Goal: Task Accomplishment & Management: Manage account settings

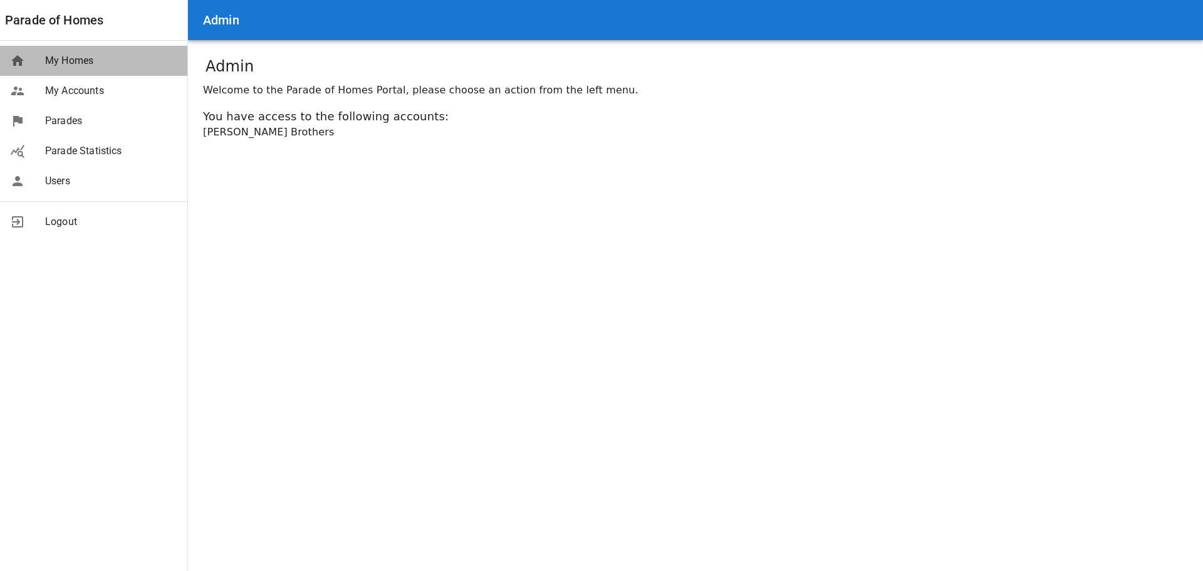
click at [67, 60] on span "My Homes" at bounding box center [111, 60] width 132 height 15
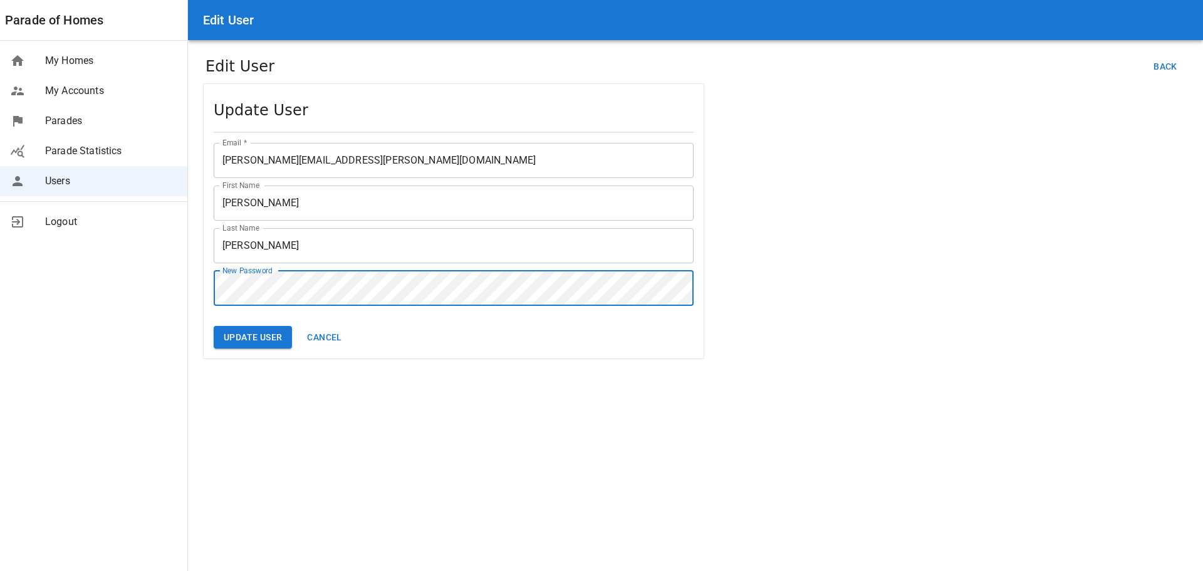
click at [214, 326] on button "Update User" at bounding box center [253, 337] width 78 height 23
